Goal: Information Seeking & Learning: Learn about a topic

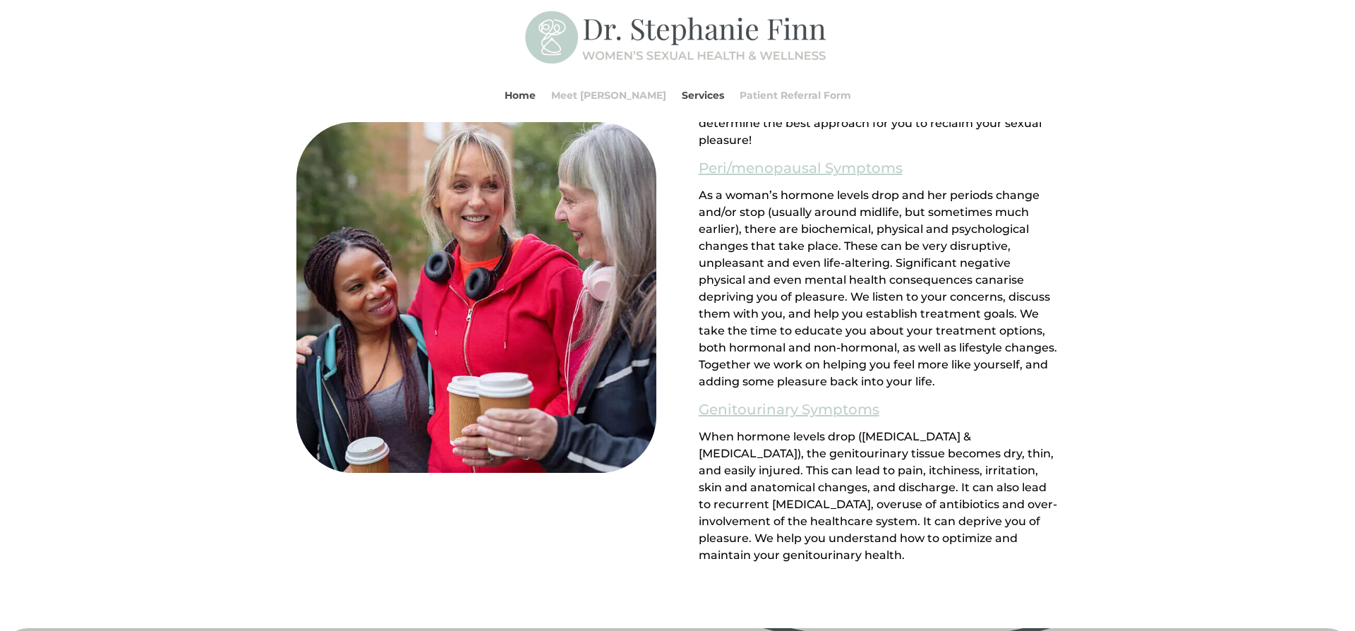
scroll to position [1220, 0]
click at [797, 171] on link "Peri/menopausal Symptoms" at bounding box center [800, 167] width 204 height 24
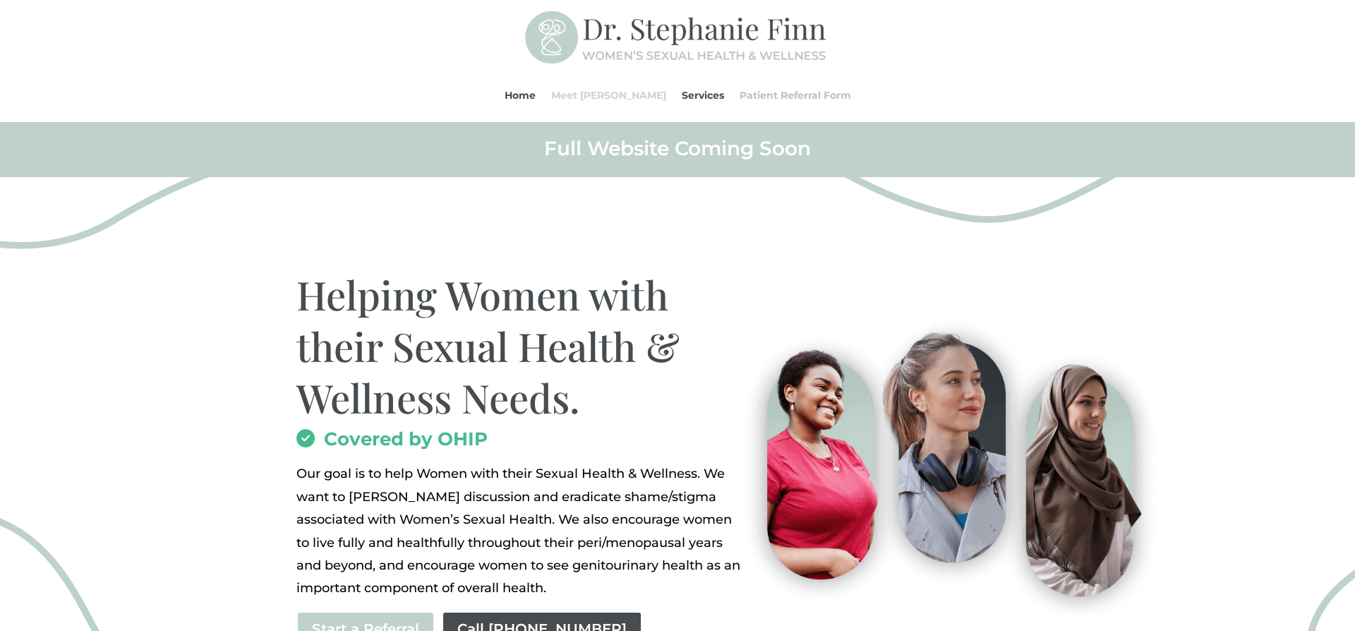
click at [600, 93] on link "Meet [PERSON_NAME]" at bounding box center [608, 95] width 115 height 54
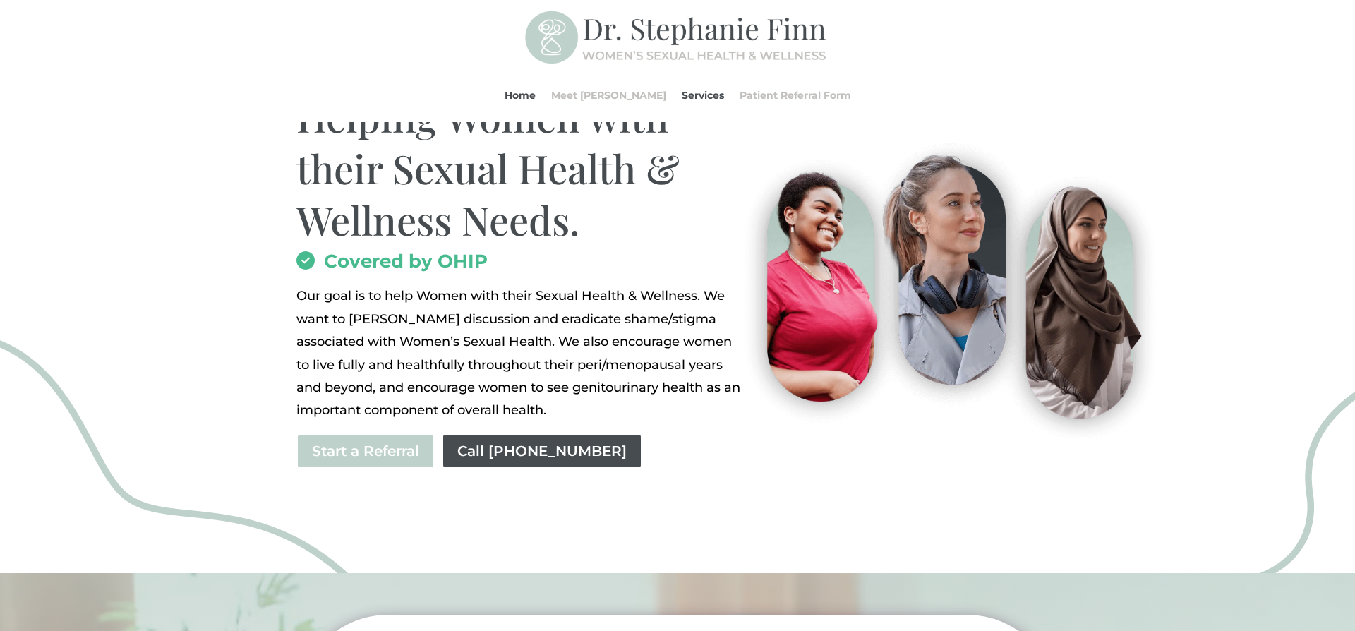
scroll to position [114, 0]
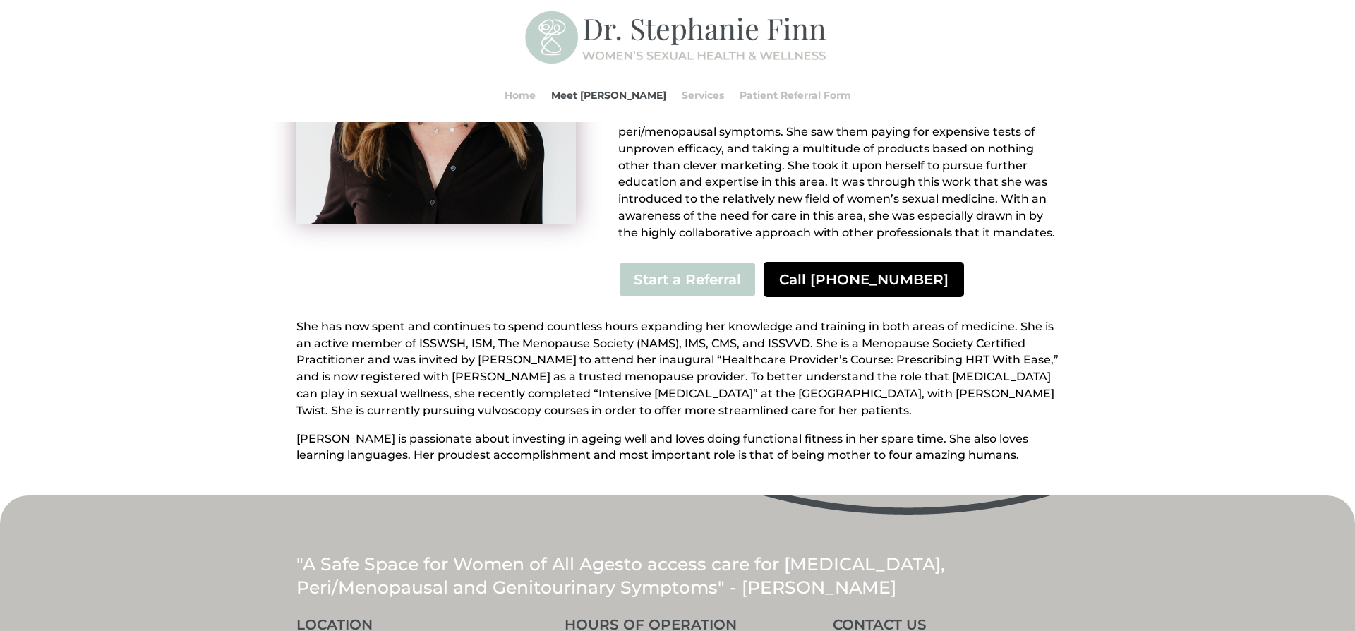
scroll to position [560, 0]
